Goal: Navigation & Orientation: Find specific page/section

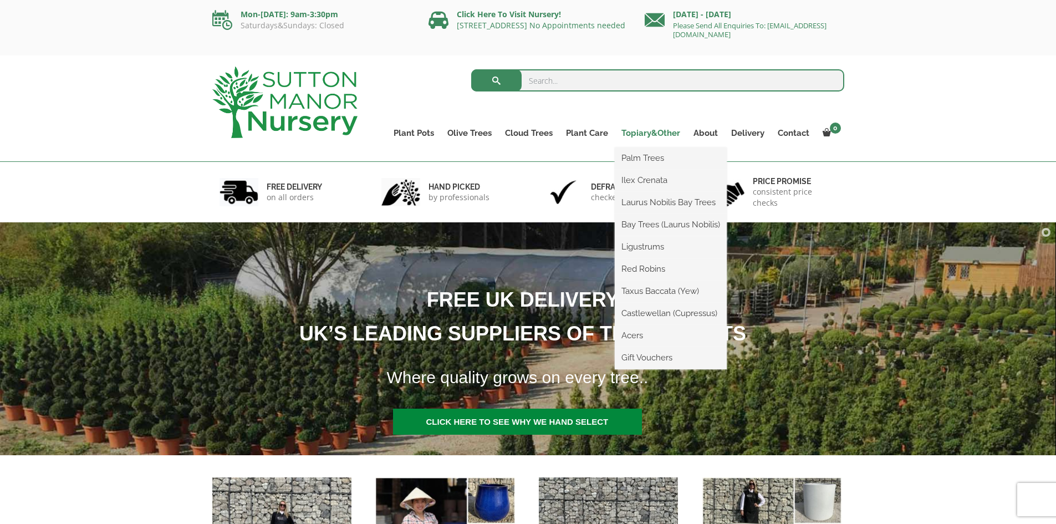
click at [661, 129] on link "Topiary&Other" at bounding box center [651, 133] width 72 height 16
click at [643, 154] on link "Palm Trees" at bounding box center [671, 158] width 112 height 17
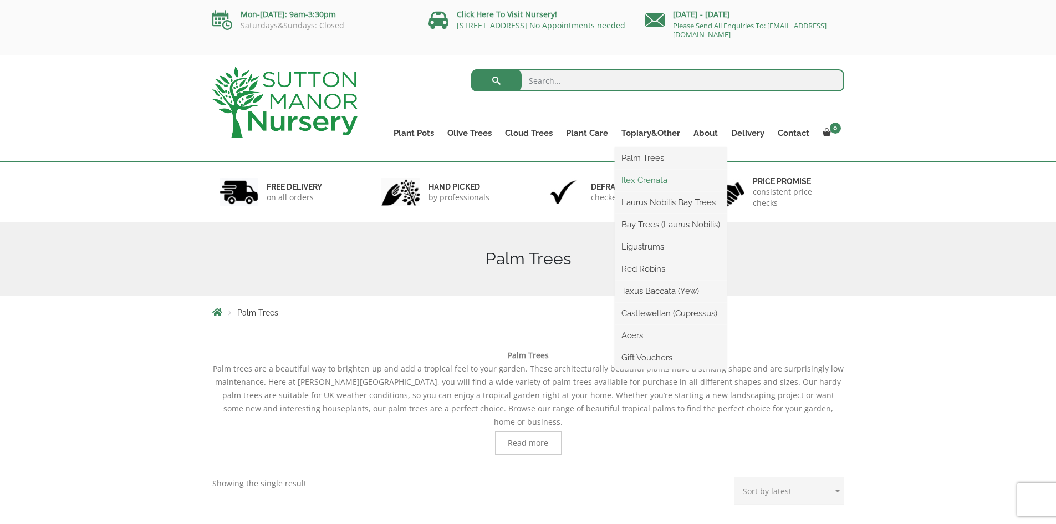
click at [646, 184] on link "Ilex Crenata" at bounding box center [671, 180] width 112 height 17
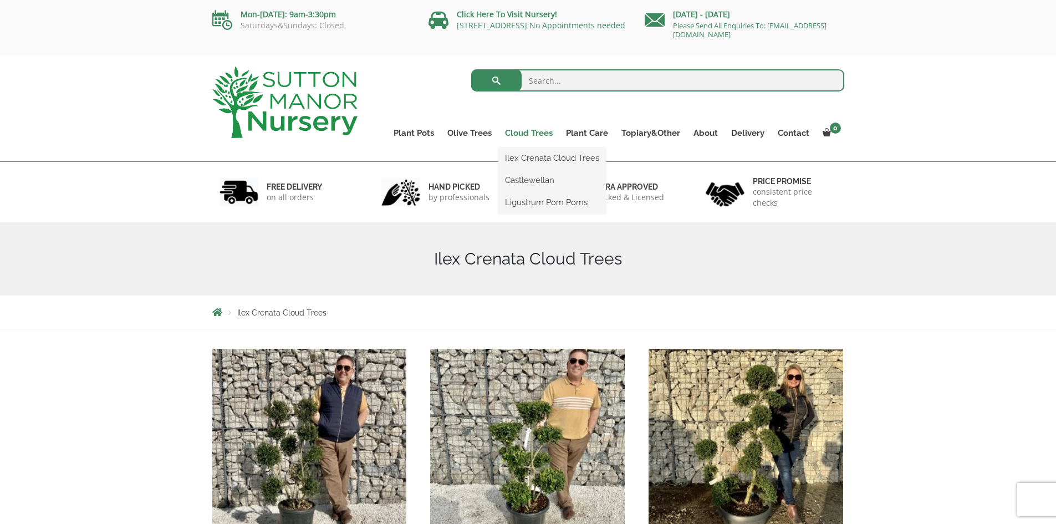
click at [524, 130] on link "Cloud Trees" at bounding box center [528, 133] width 61 height 16
click at [515, 134] on link "Cloud Trees" at bounding box center [528, 133] width 61 height 16
click at [296, 107] on img at bounding box center [284, 103] width 145 height 72
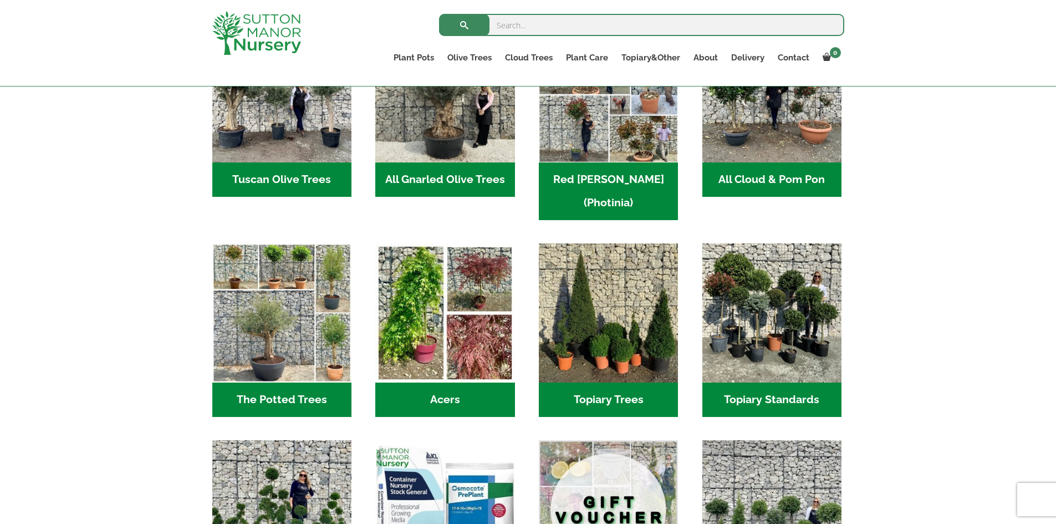
scroll to position [665, 0]
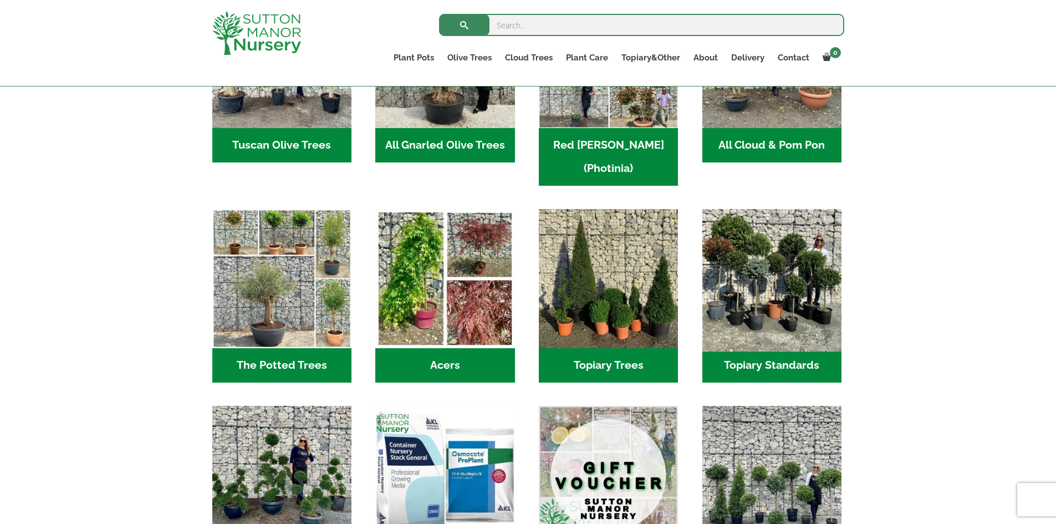
click at [745, 257] on img "Visit product category Topiary Standards" at bounding box center [772, 279] width 146 height 146
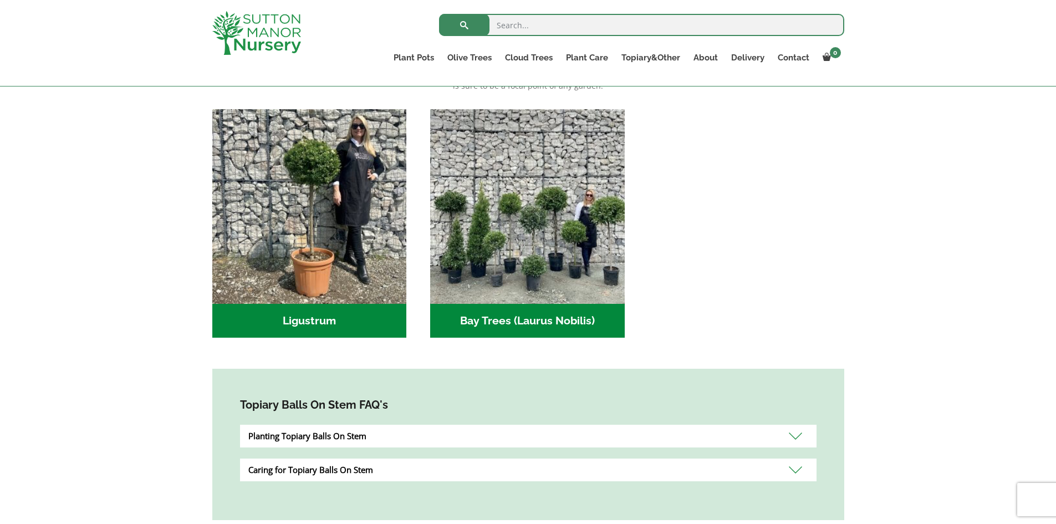
scroll to position [277, 0]
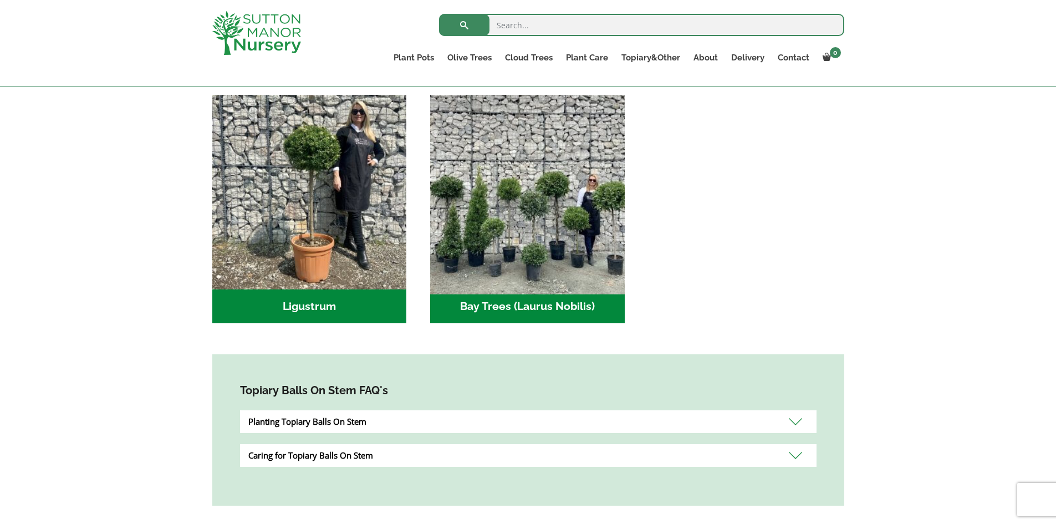
click at [590, 231] on img "Visit product category Bay Trees (Laurus Nobilis)" at bounding box center [528, 192] width 204 height 204
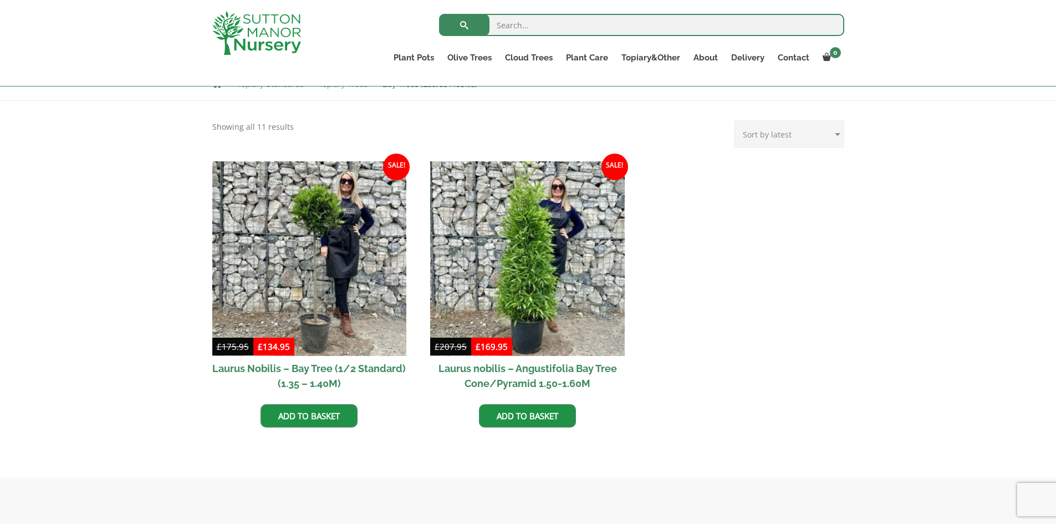
scroll to position [111, 0]
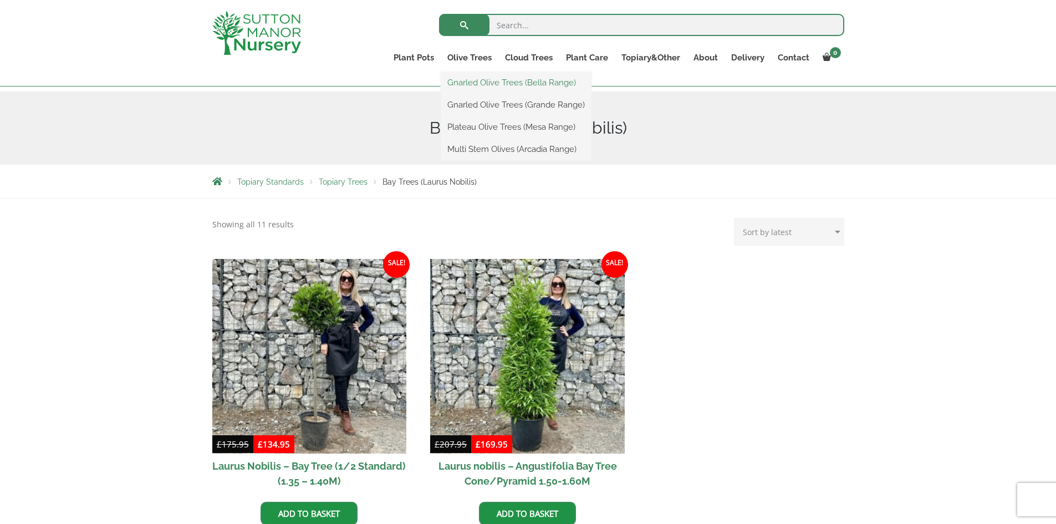
click at [482, 86] on link "Gnarled Olive Trees (Bella Range)" at bounding box center [516, 82] width 151 height 17
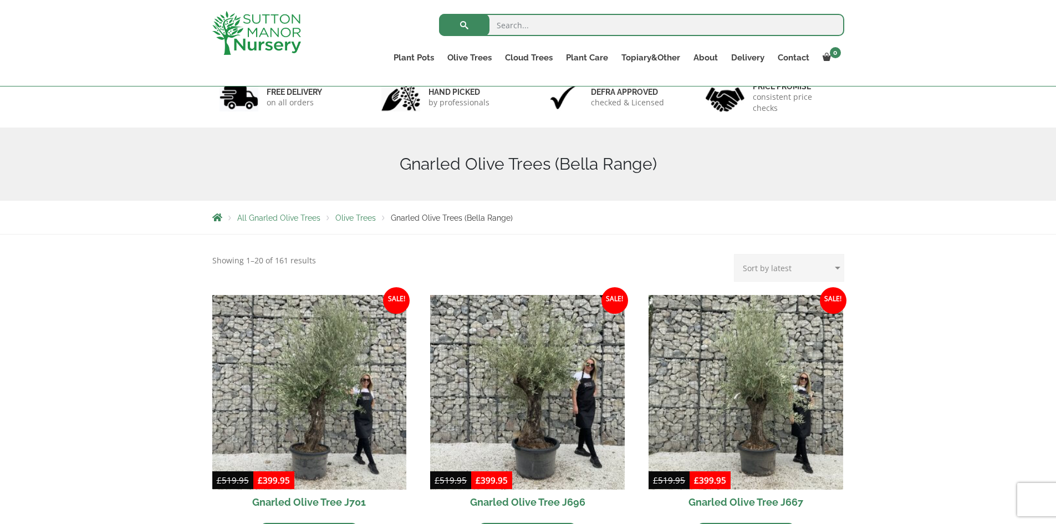
scroll to position [55, 0]
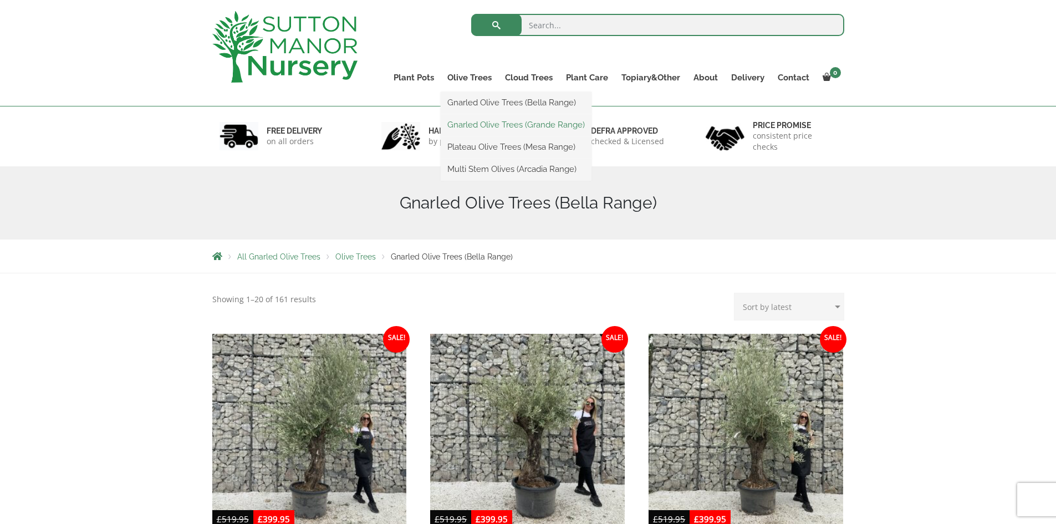
click at [492, 128] on link "Gnarled Olive Trees (Grande Range)" at bounding box center [516, 124] width 151 height 17
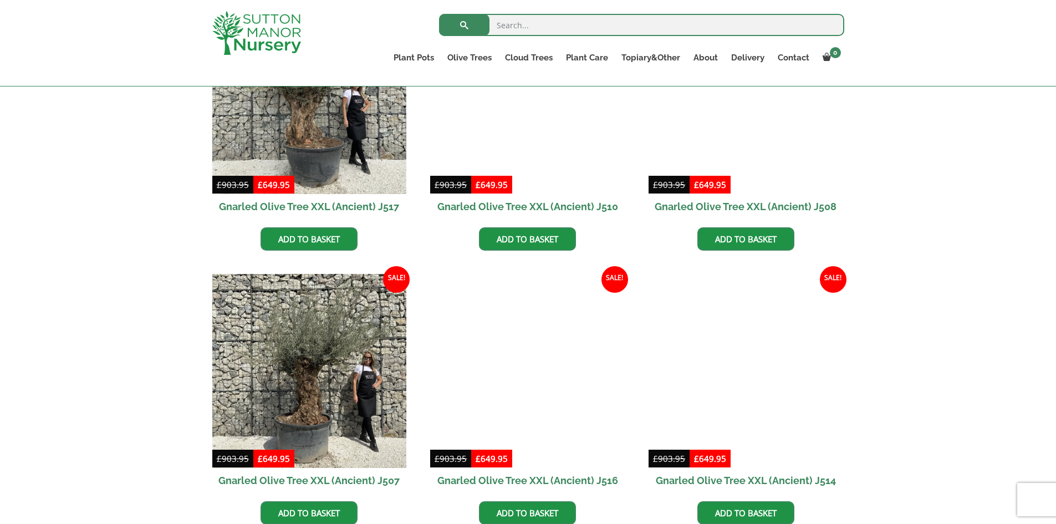
scroll to position [943, 0]
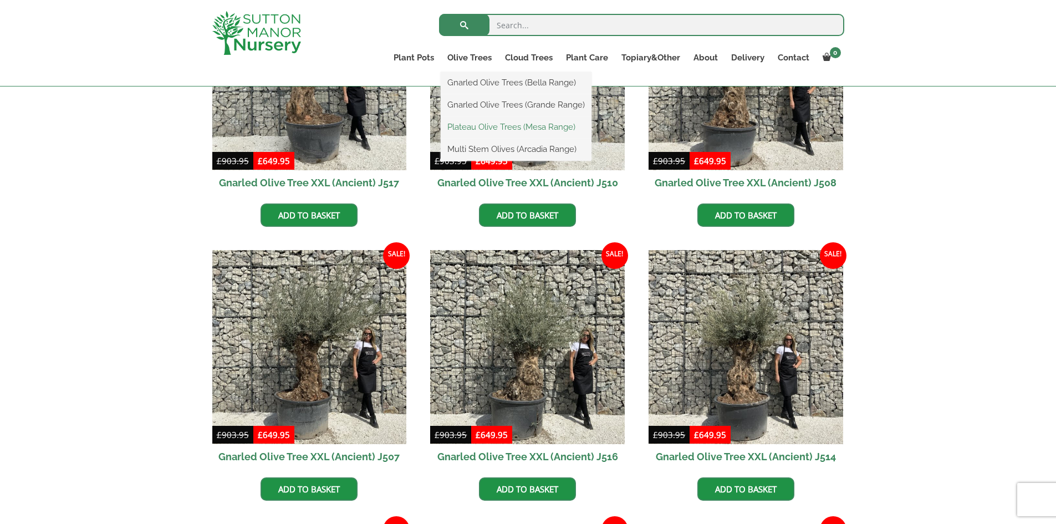
click at [498, 120] on link "Plateau Olive Trees (Mesa Range)" at bounding box center [516, 127] width 151 height 17
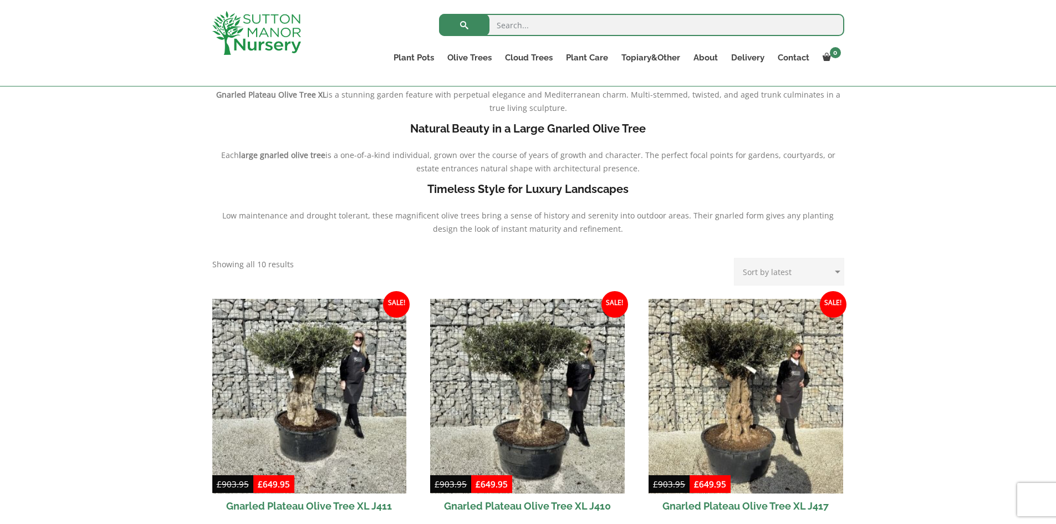
scroll to position [111, 0]
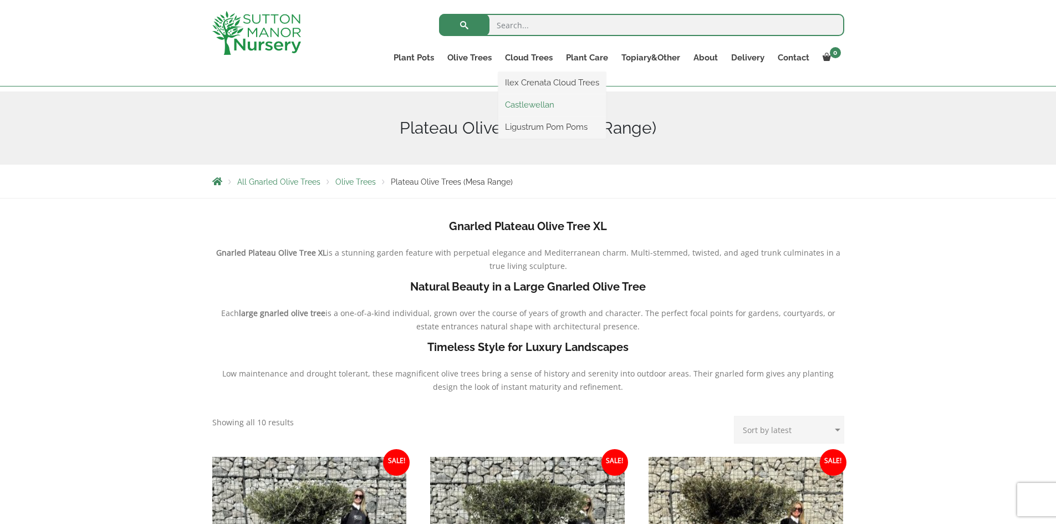
click at [548, 109] on link "Castlewellan" at bounding box center [552, 104] width 108 height 17
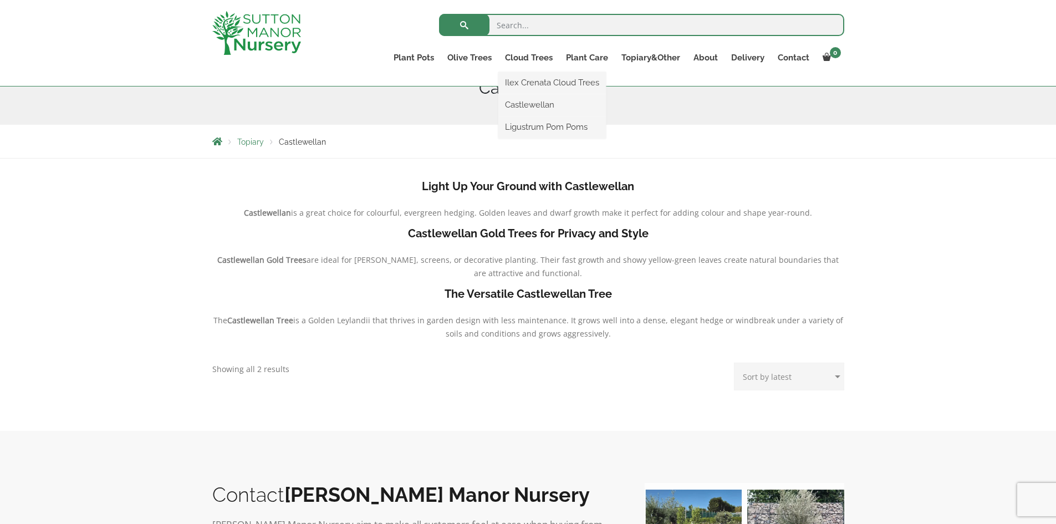
scroll to position [86, 0]
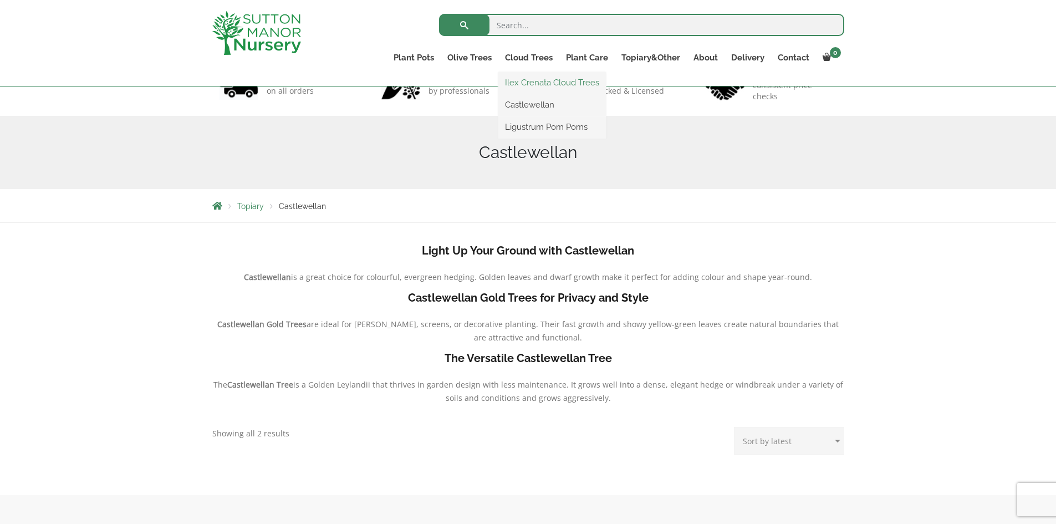
click at [544, 83] on link "Ilex Crenata Cloud Trees" at bounding box center [552, 82] width 108 height 17
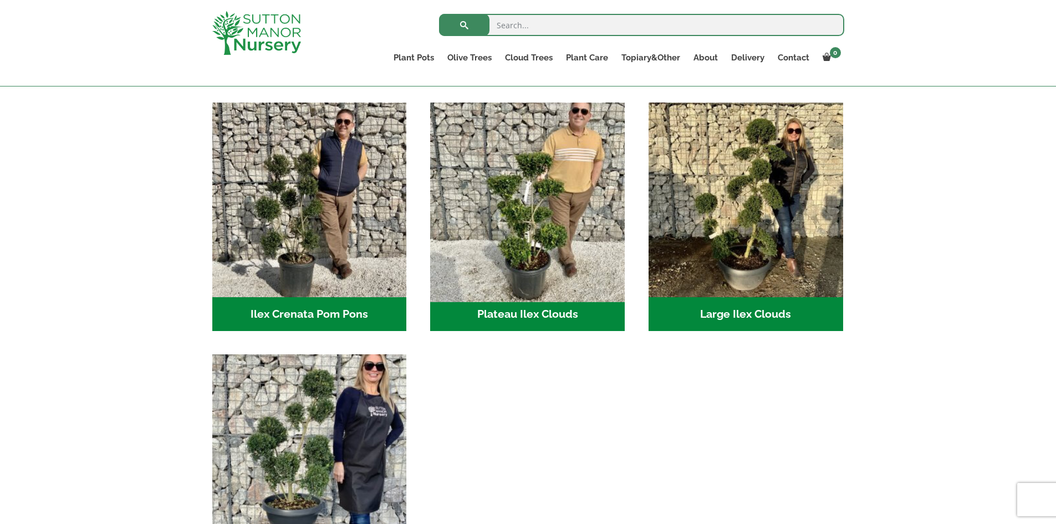
scroll to position [222, 0]
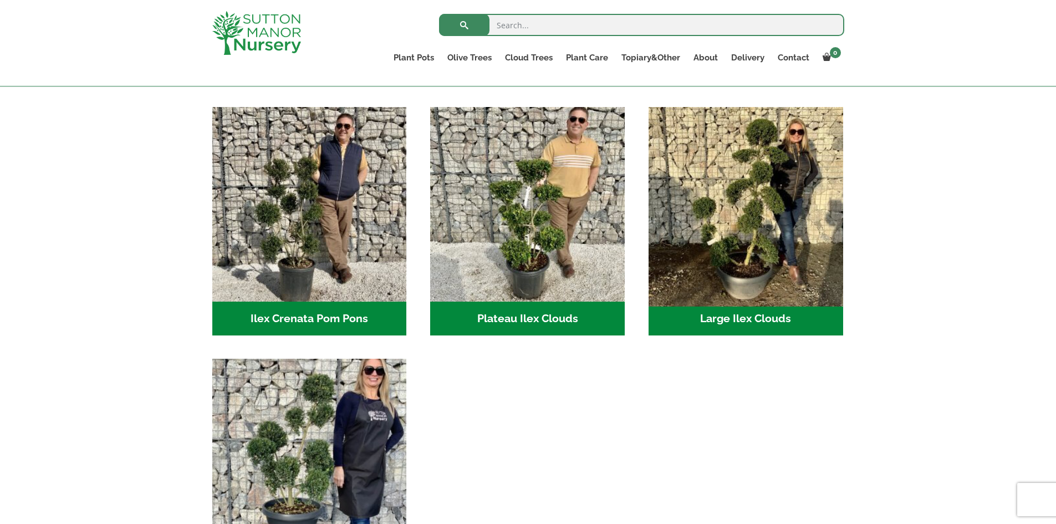
click at [729, 217] on img "Visit product category Large Ilex Clouds" at bounding box center [746, 204] width 204 height 204
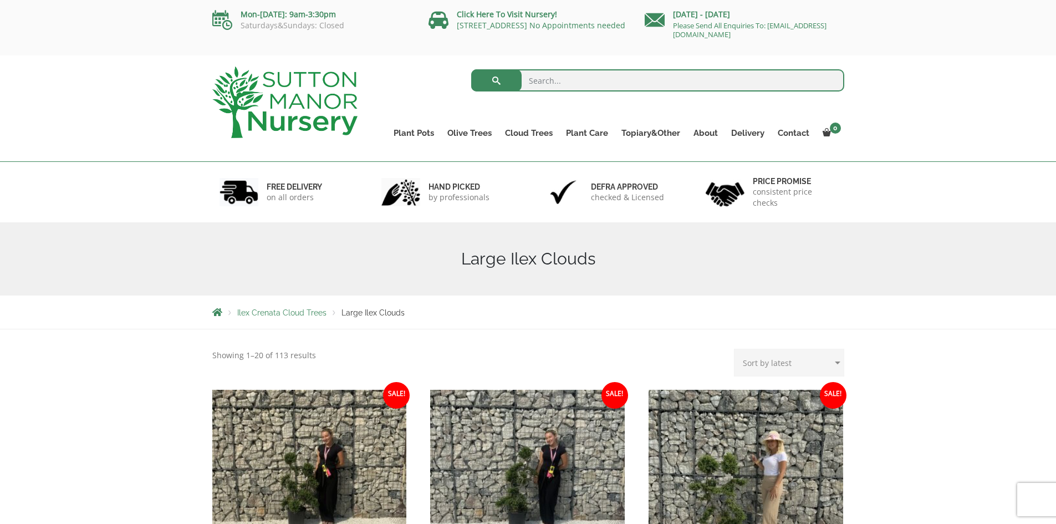
scroll to position [106, 0]
